Goal: Transaction & Acquisition: Purchase product/service

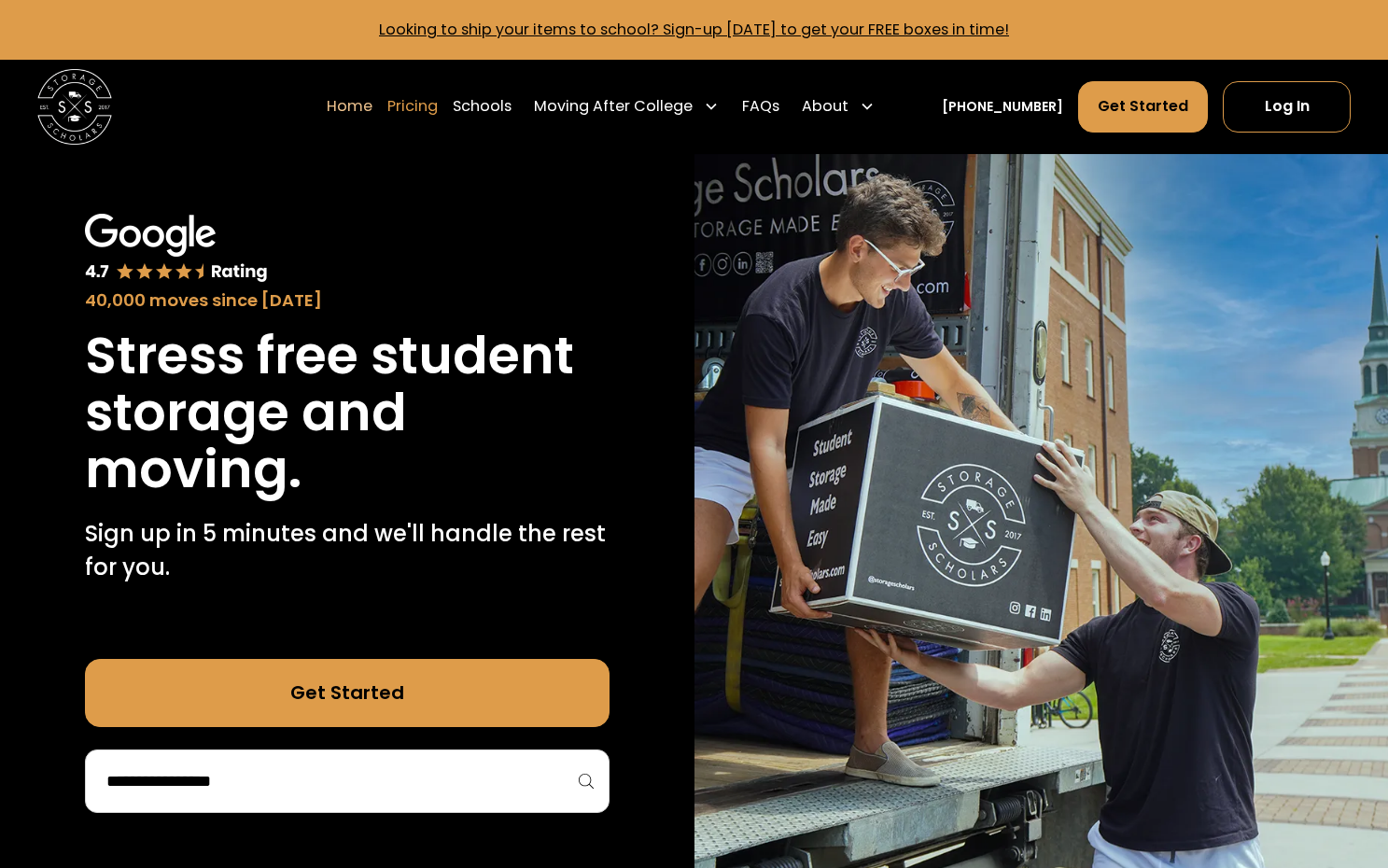
click at [438, 113] on link "Pricing" at bounding box center [412, 106] width 50 height 52
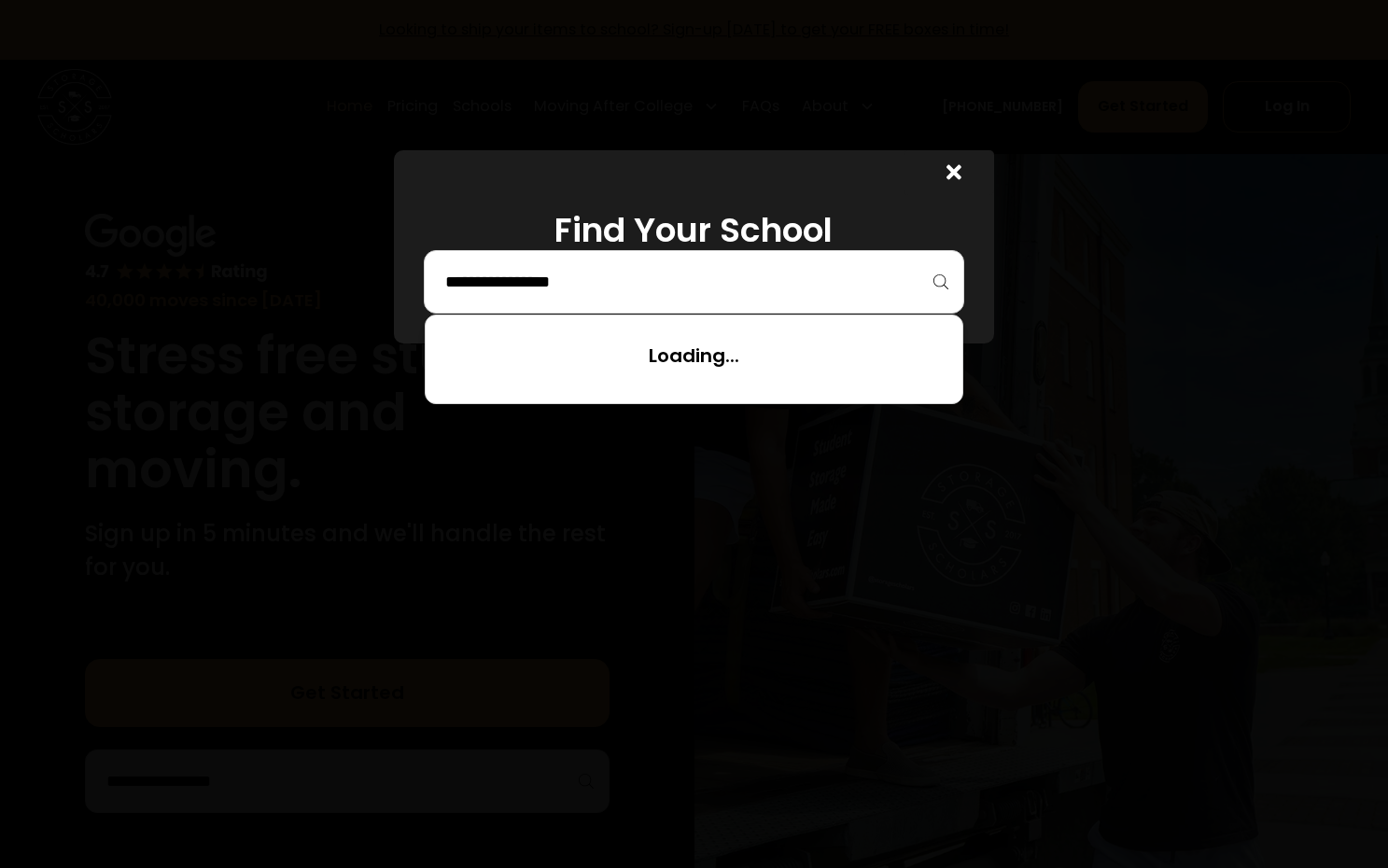
click at [906, 290] on input "search" at bounding box center [693, 282] width 500 height 32
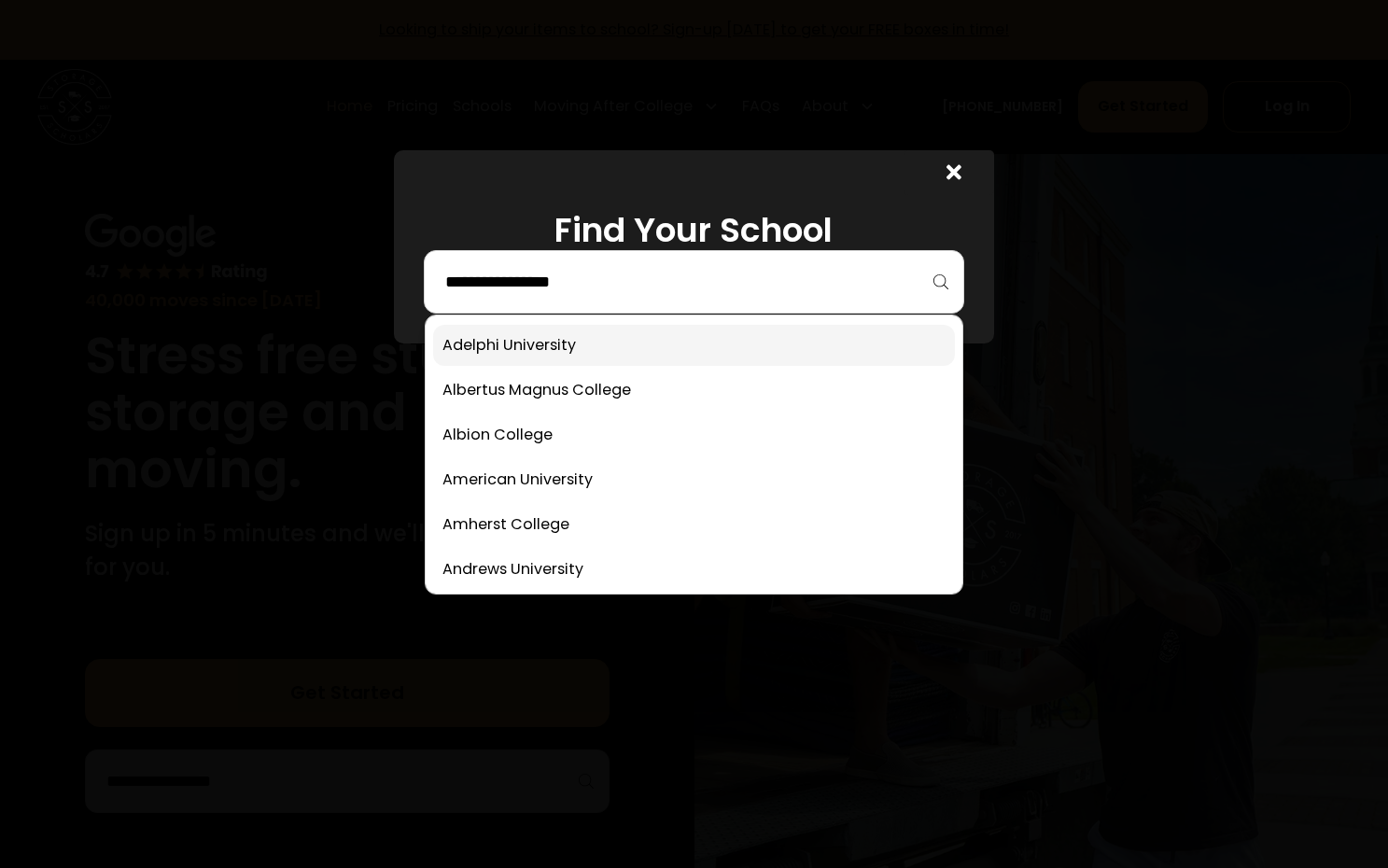
click at [697, 342] on link at bounding box center [693, 344] width 521 height 41
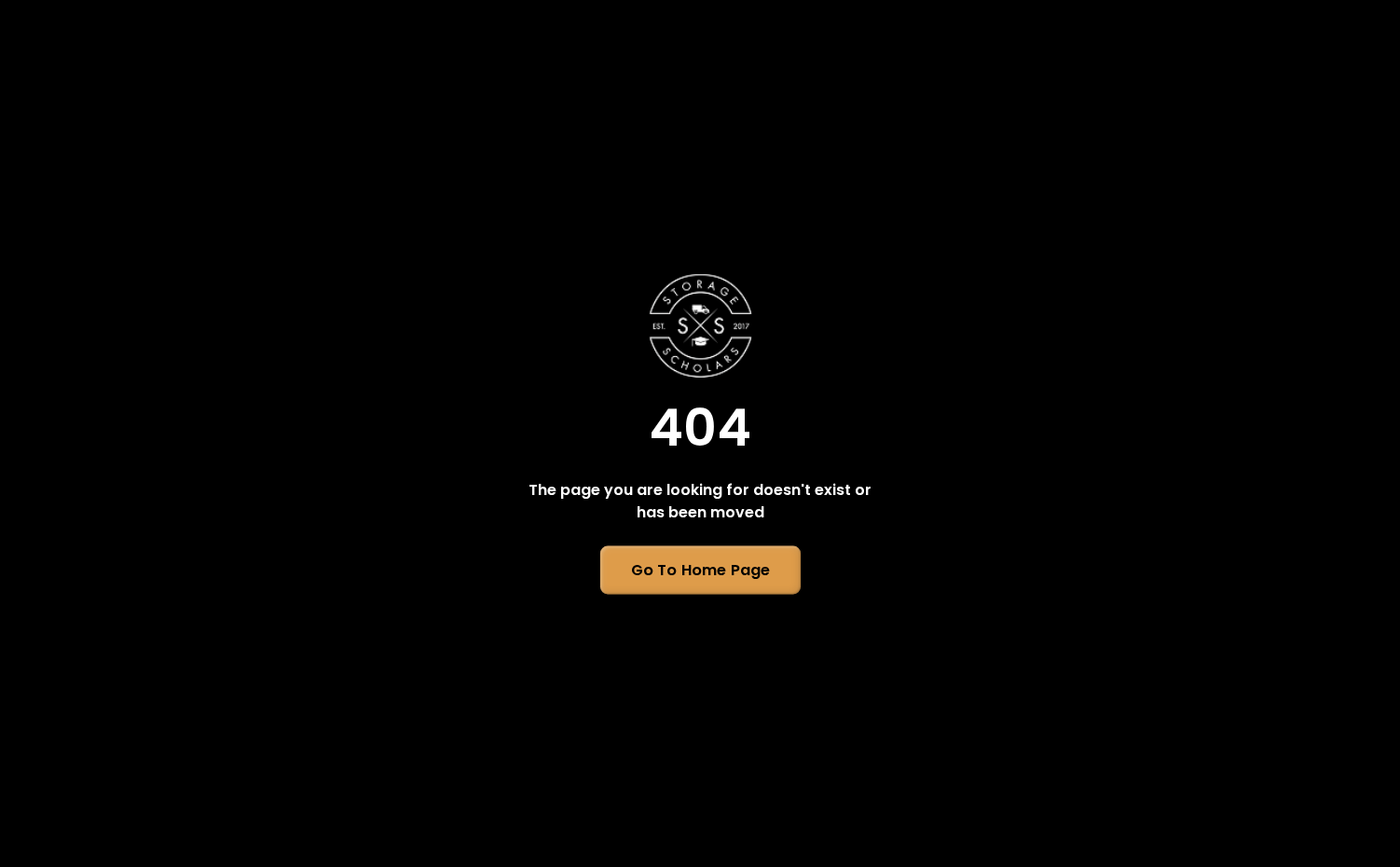
click at [769, 577] on link "Go To Home Page" at bounding box center [699, 569] width 201 height 48
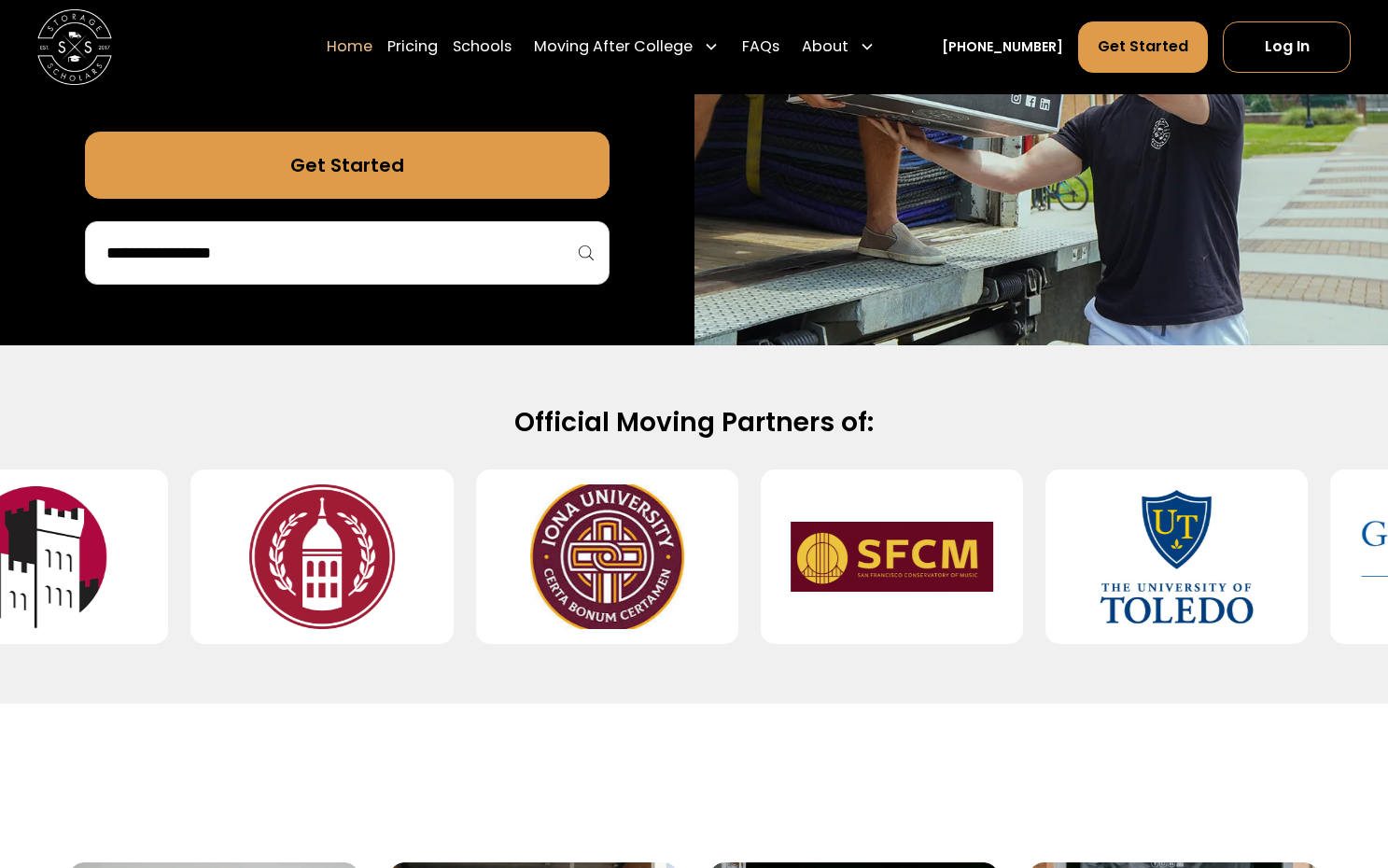
scroll to position [576, 0]
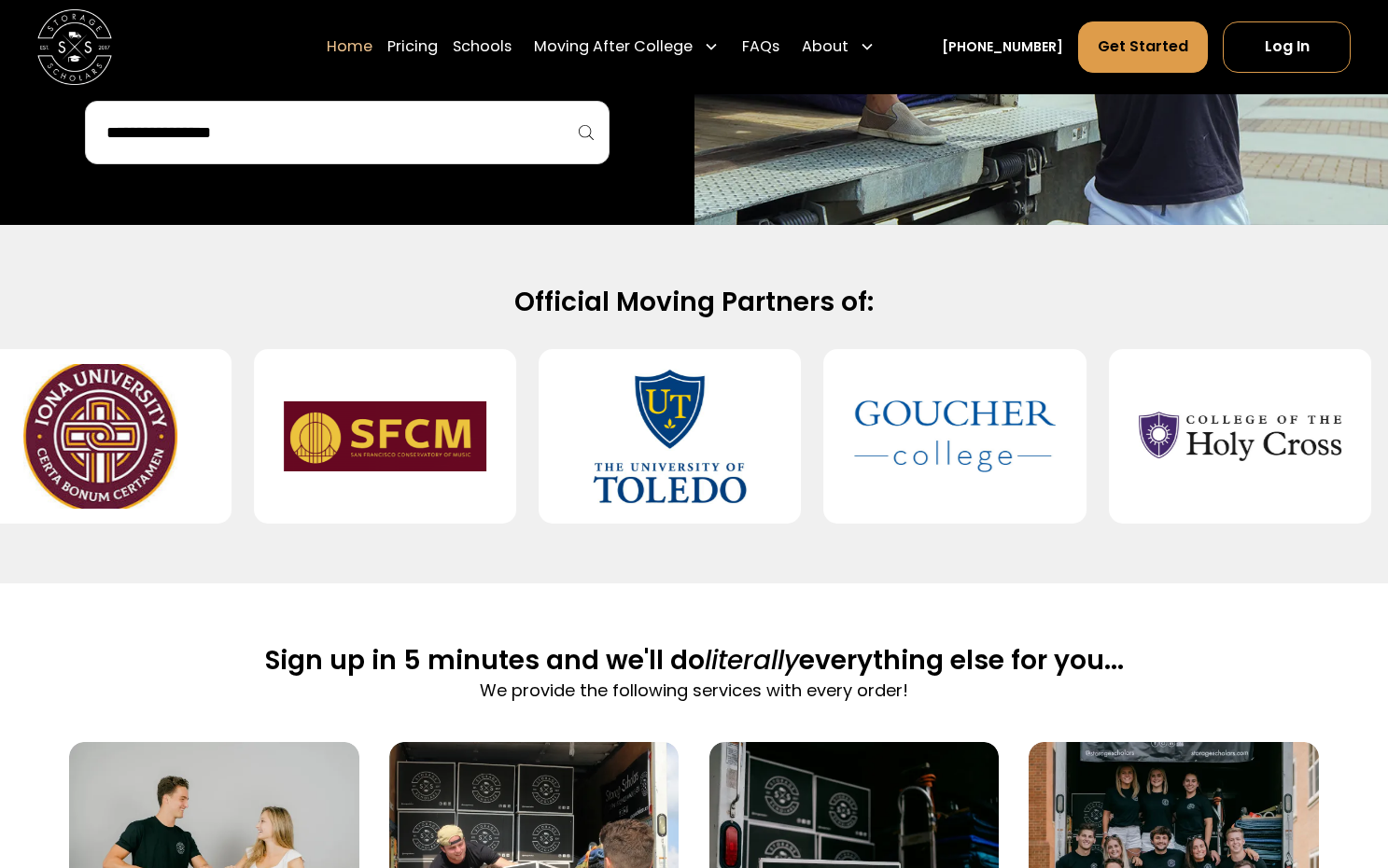
click at [593, 509] on img at bounding box center [669, 436] width 203 height 145
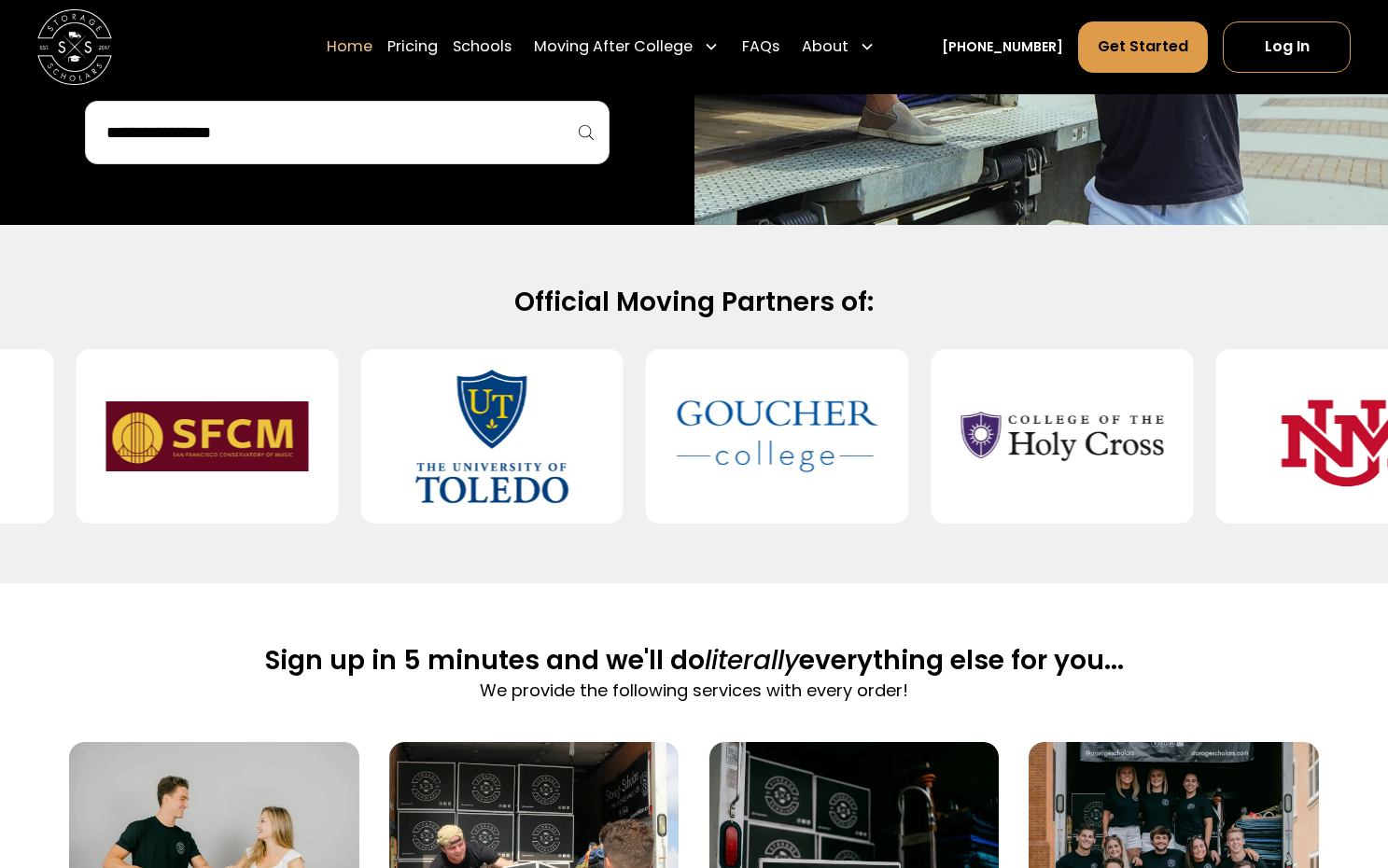
click at [550, 462] on img at bounding box center [492, 436] width 203 height 145
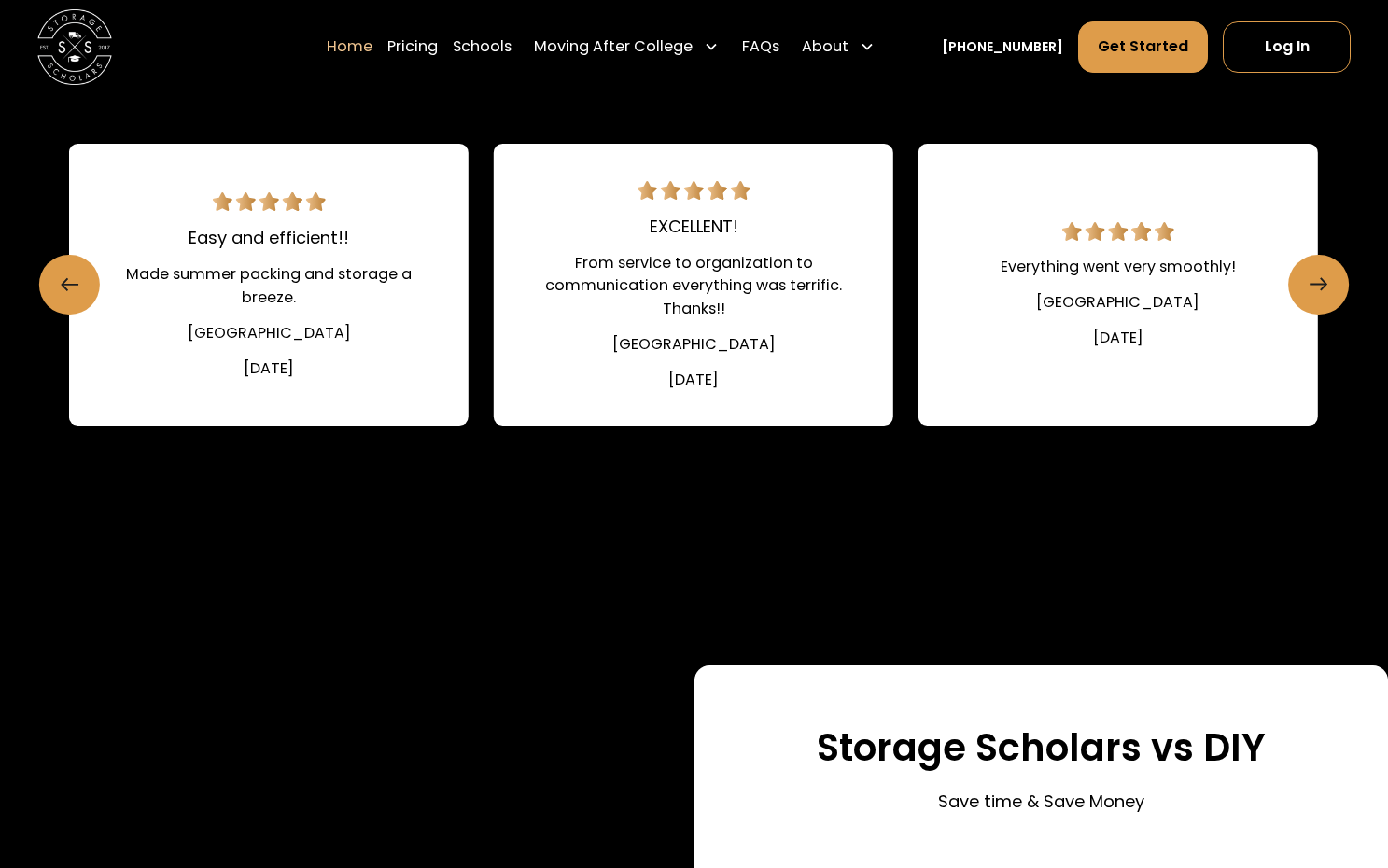
scroll to position [0, 0]
